Goal: Find specific page/section: Find specific page/section

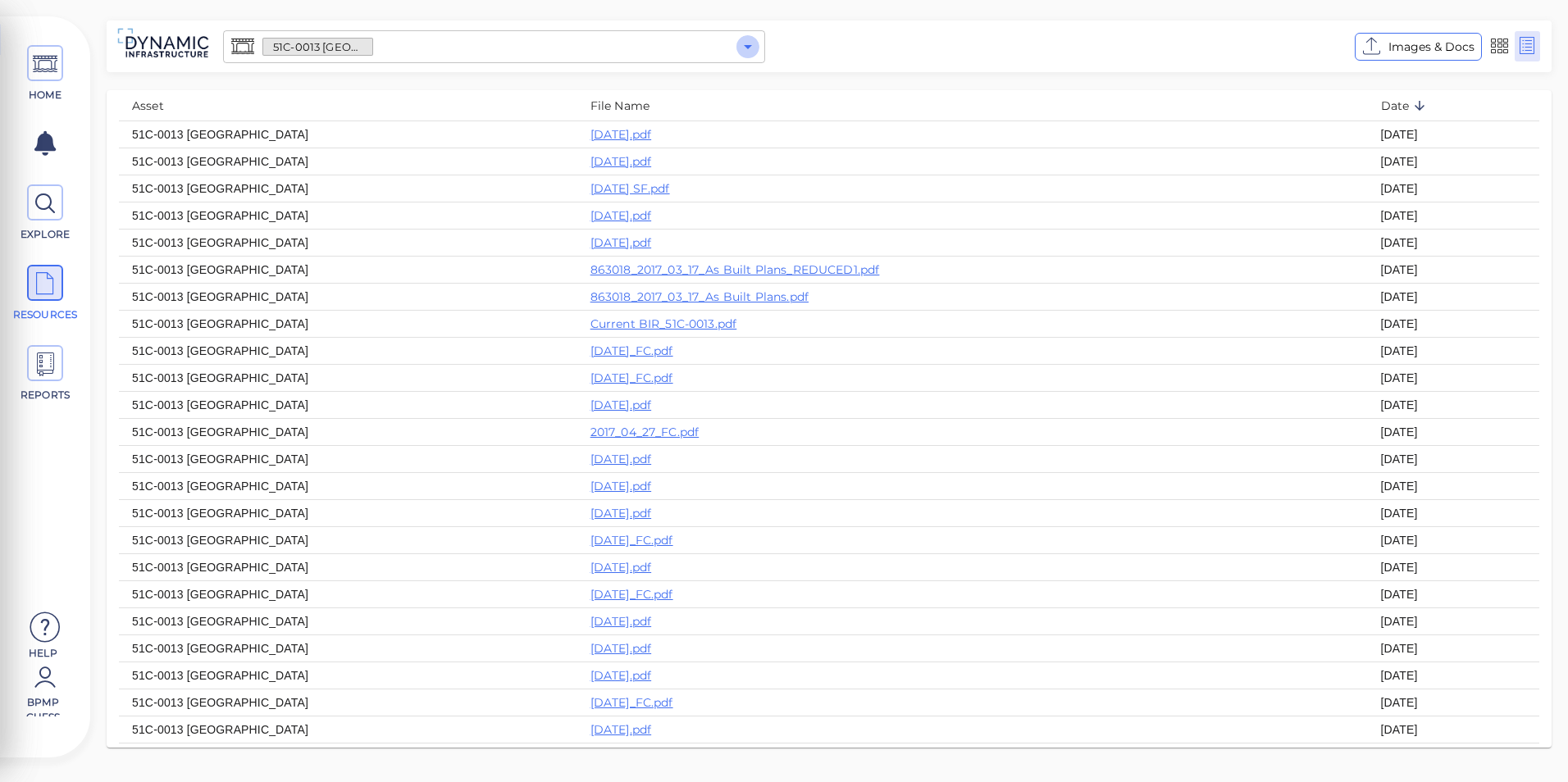
click at [753, 51] on icon "Open" at bounding box center [748, 47] width 20 height 20
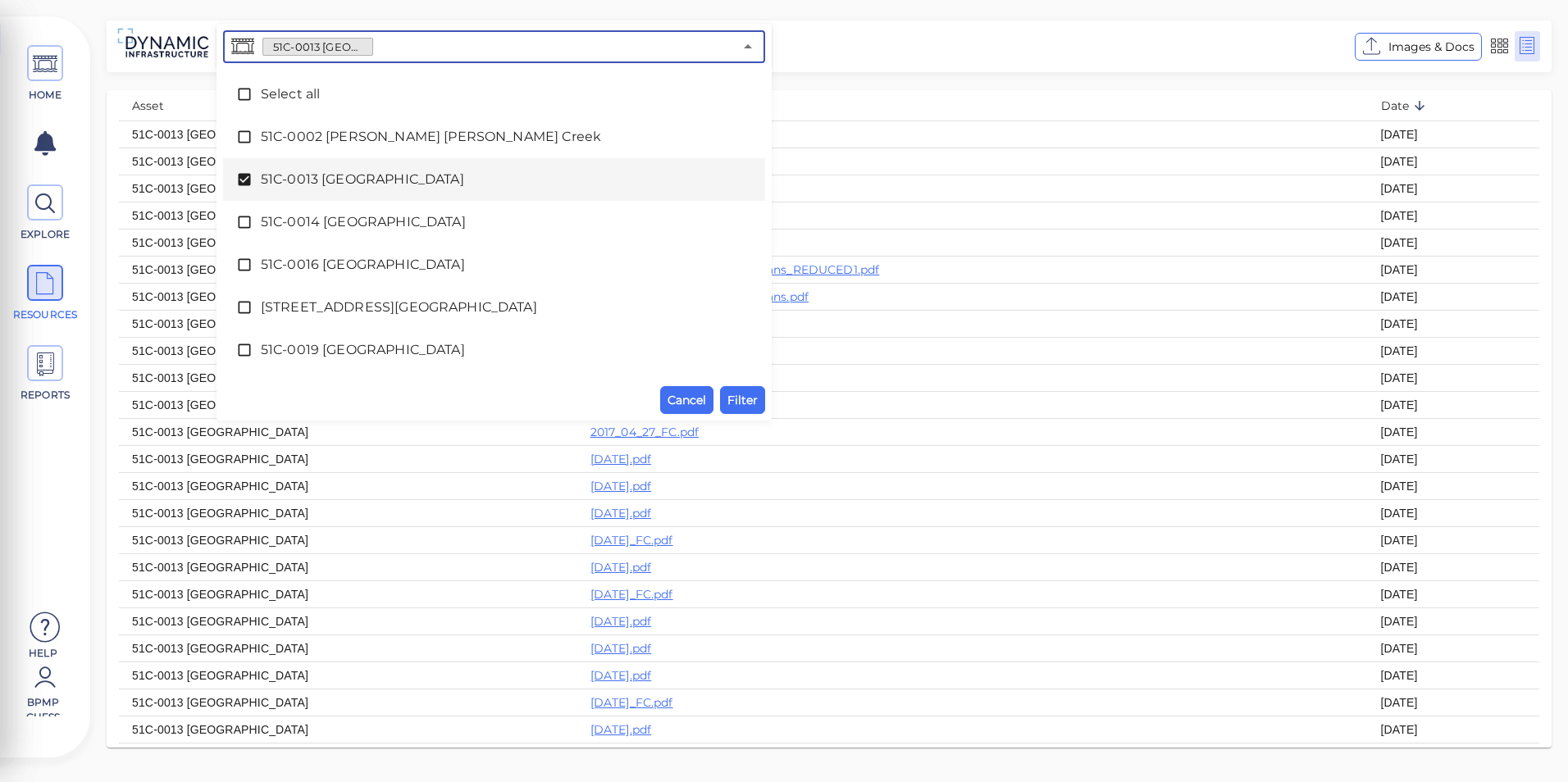
click at [295, 183] on span "51C-0013 [GEOGRAPHIC_DATA]" at bounding box center [494, 179] width 467 height 20
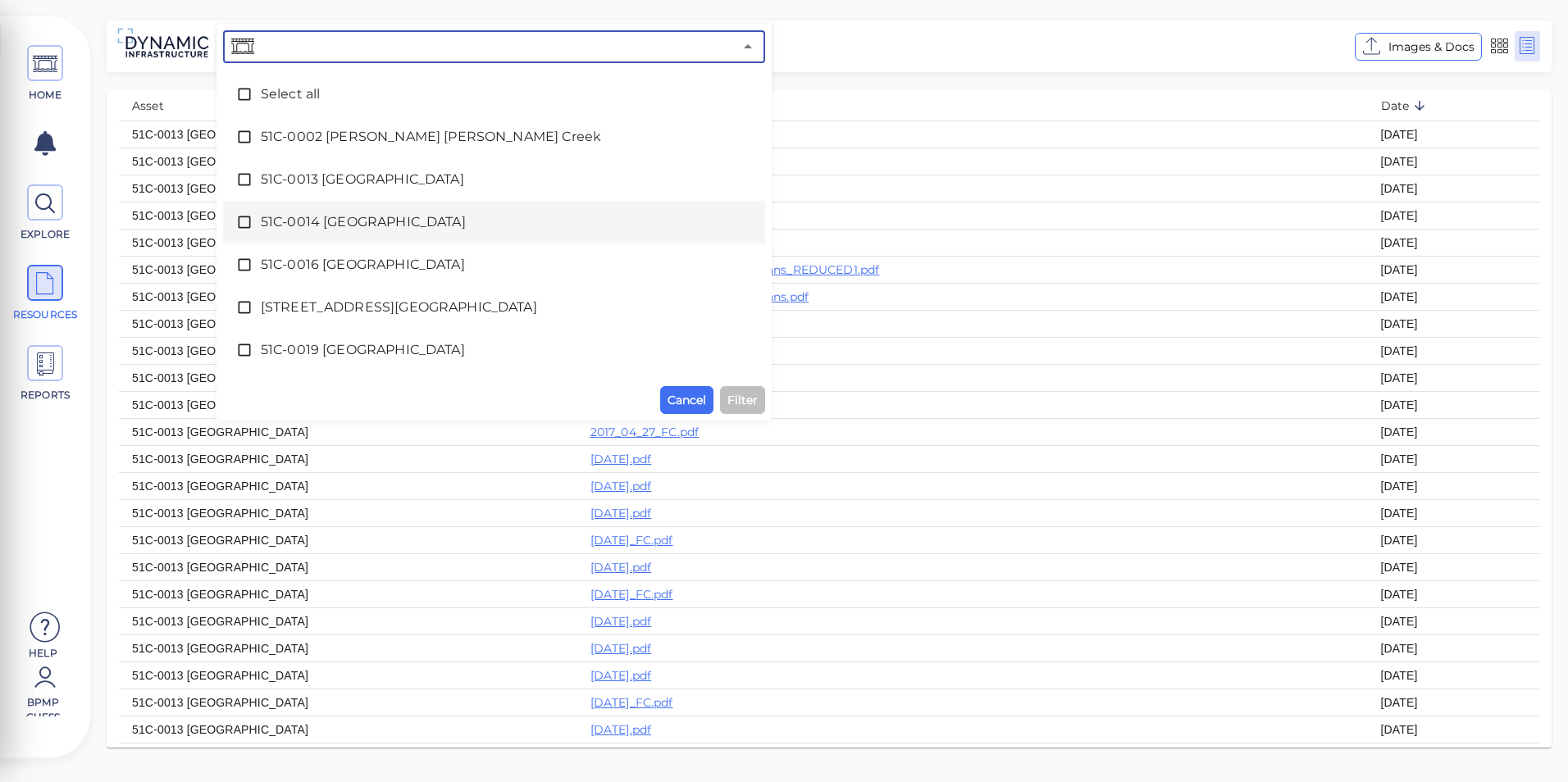
click at [290, 214] on span "51C-0014 [GEOGRAPHIC_DATA]" at bounding box center [494, 222] width 467 height 20
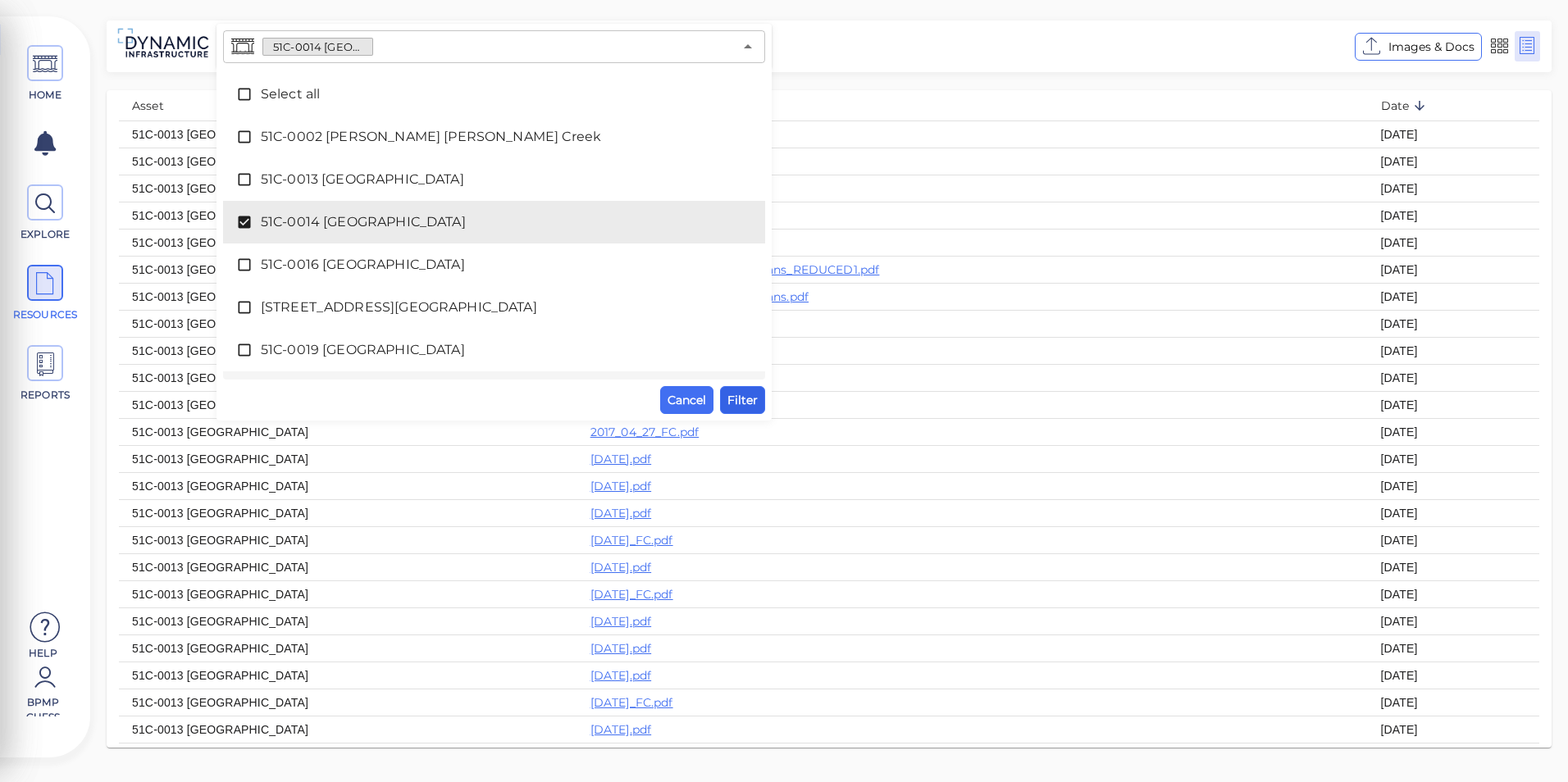
click at [747, 394] on span "Filter" at bounding box center [742, 400] width 30 height 20
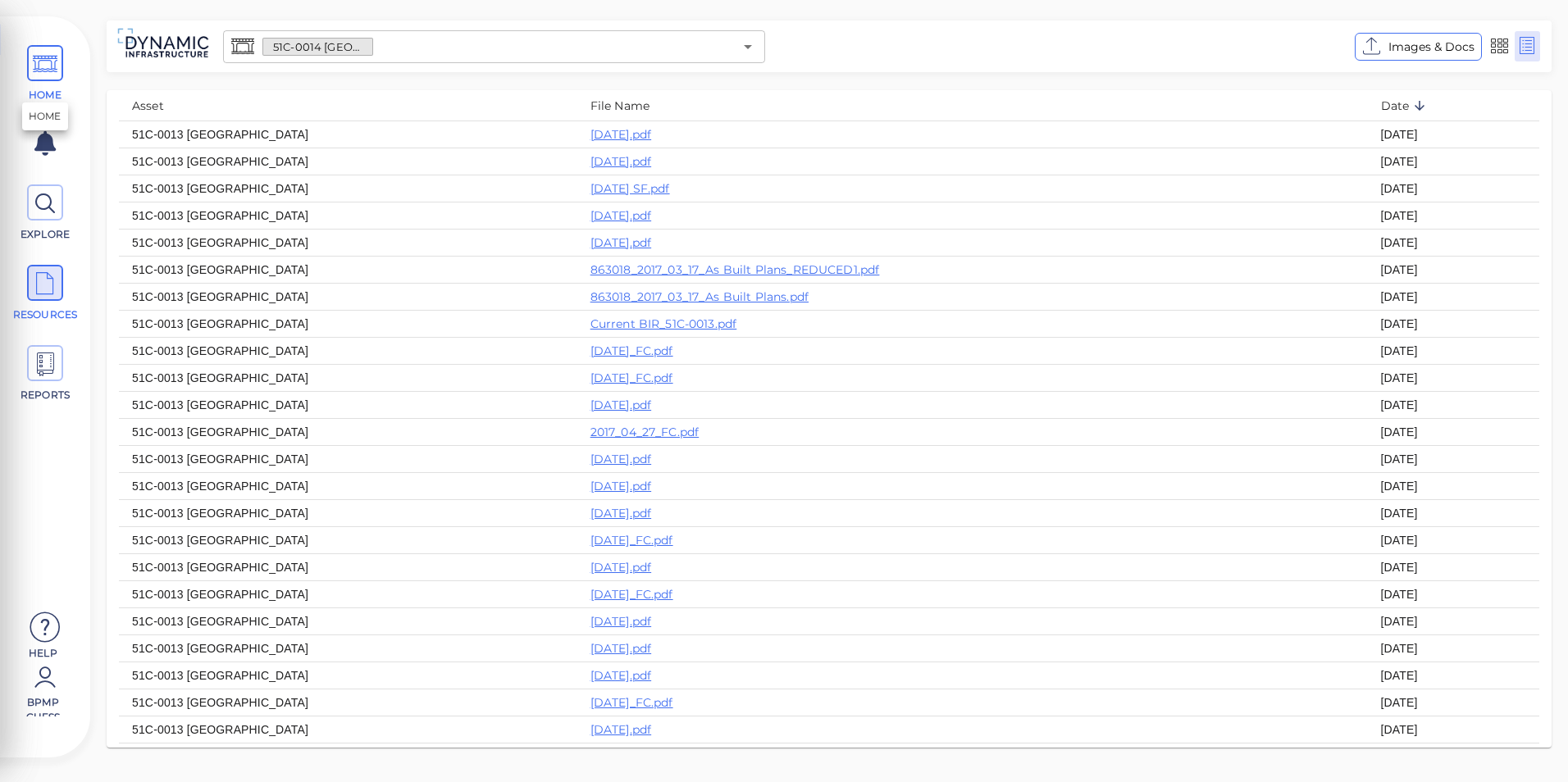
click at [57, 57] on icon at bounding box center [45, 64] width 24 height 37
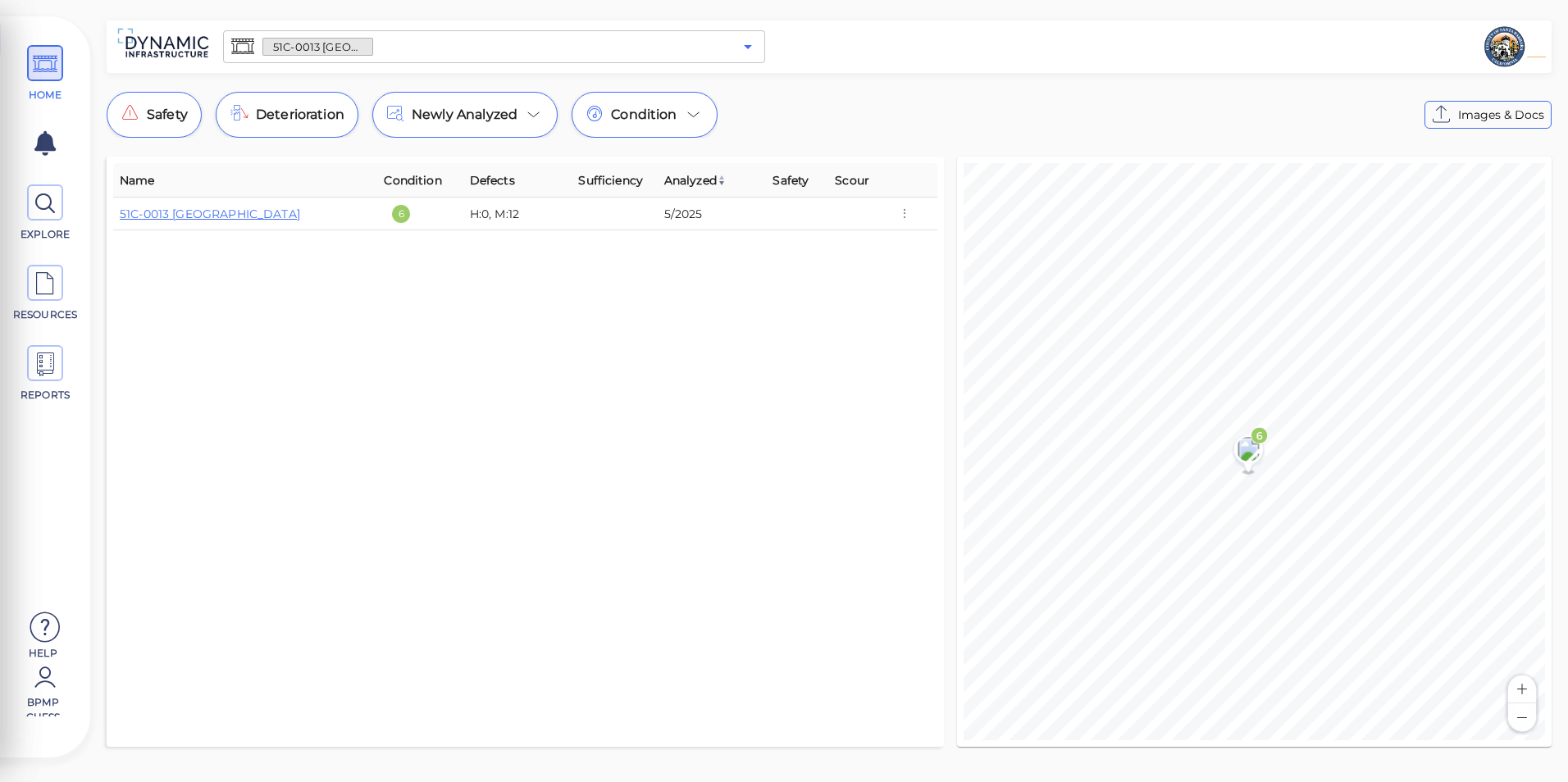
click at [748, 49] on icon "Open" at bounding box center [748, 47] width 20 height 20
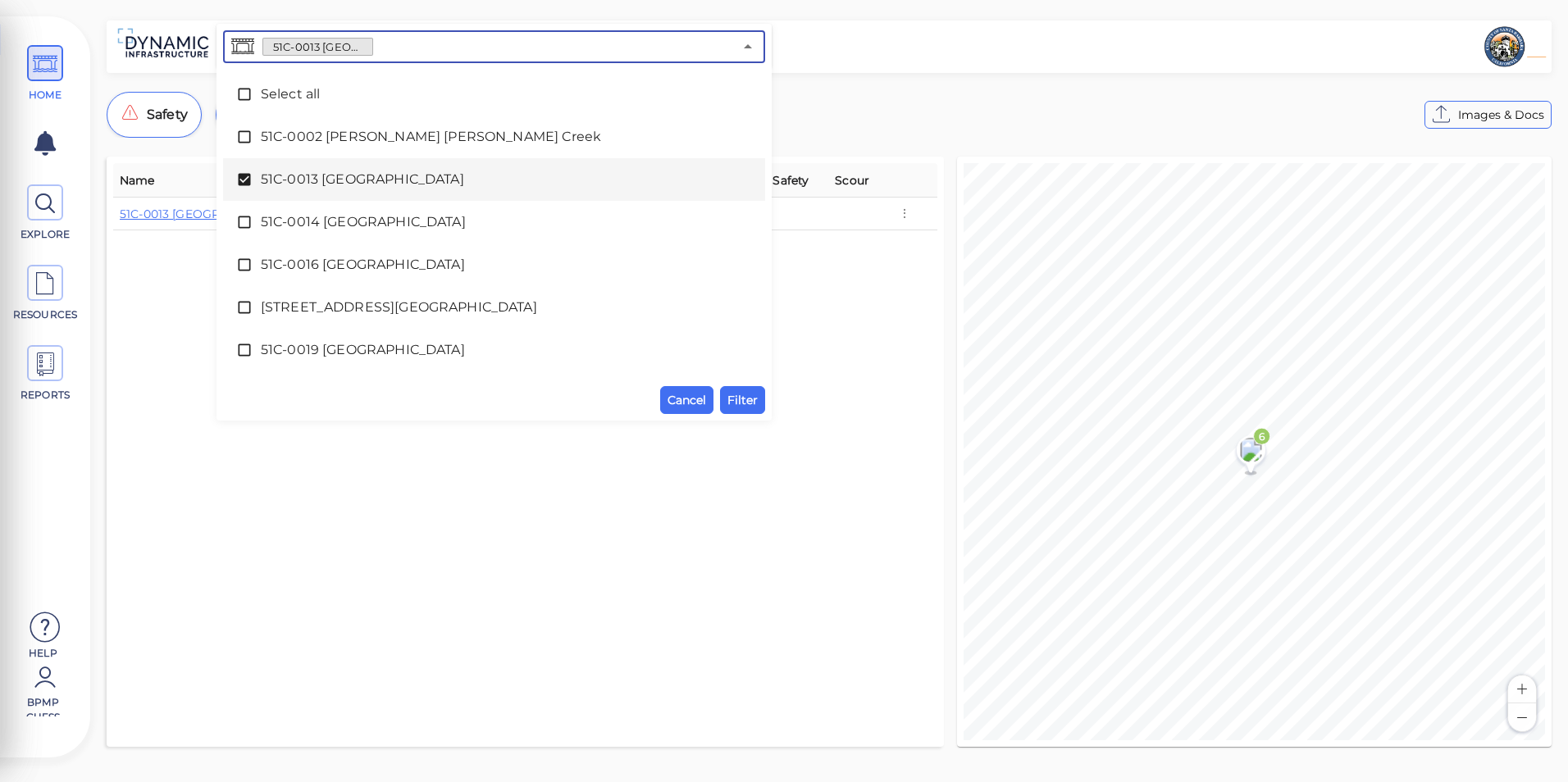
click at [272, 167] on div "51C-0013 [GEOGRAPHIC_DATA]" at bounding box center [494, 180] width 516 height 33
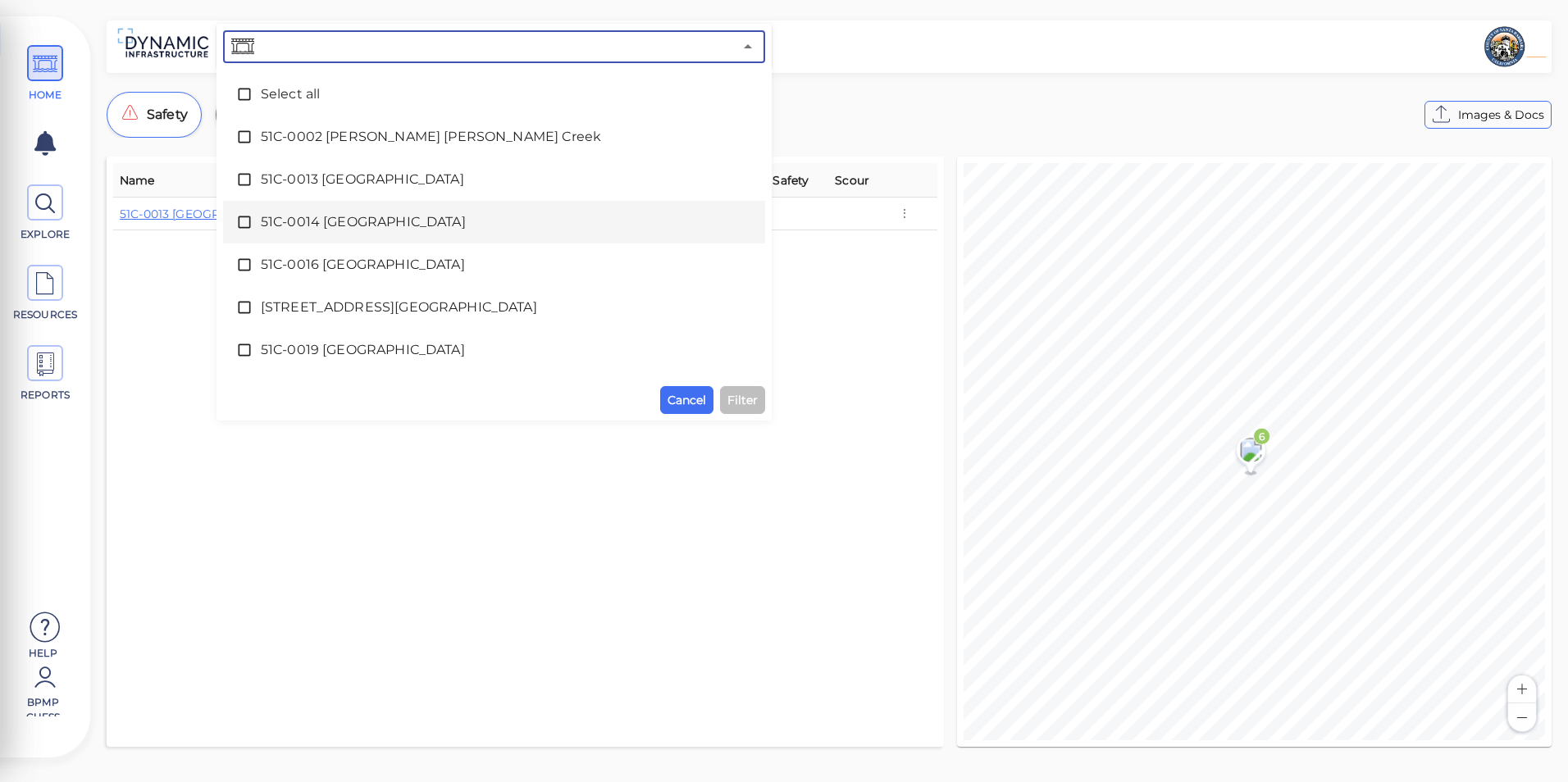
click at [285, 232] on div "51C-0014 [GEOGRAPHIC_DATA]" at bounding box center [494, 222] width 516 height 33
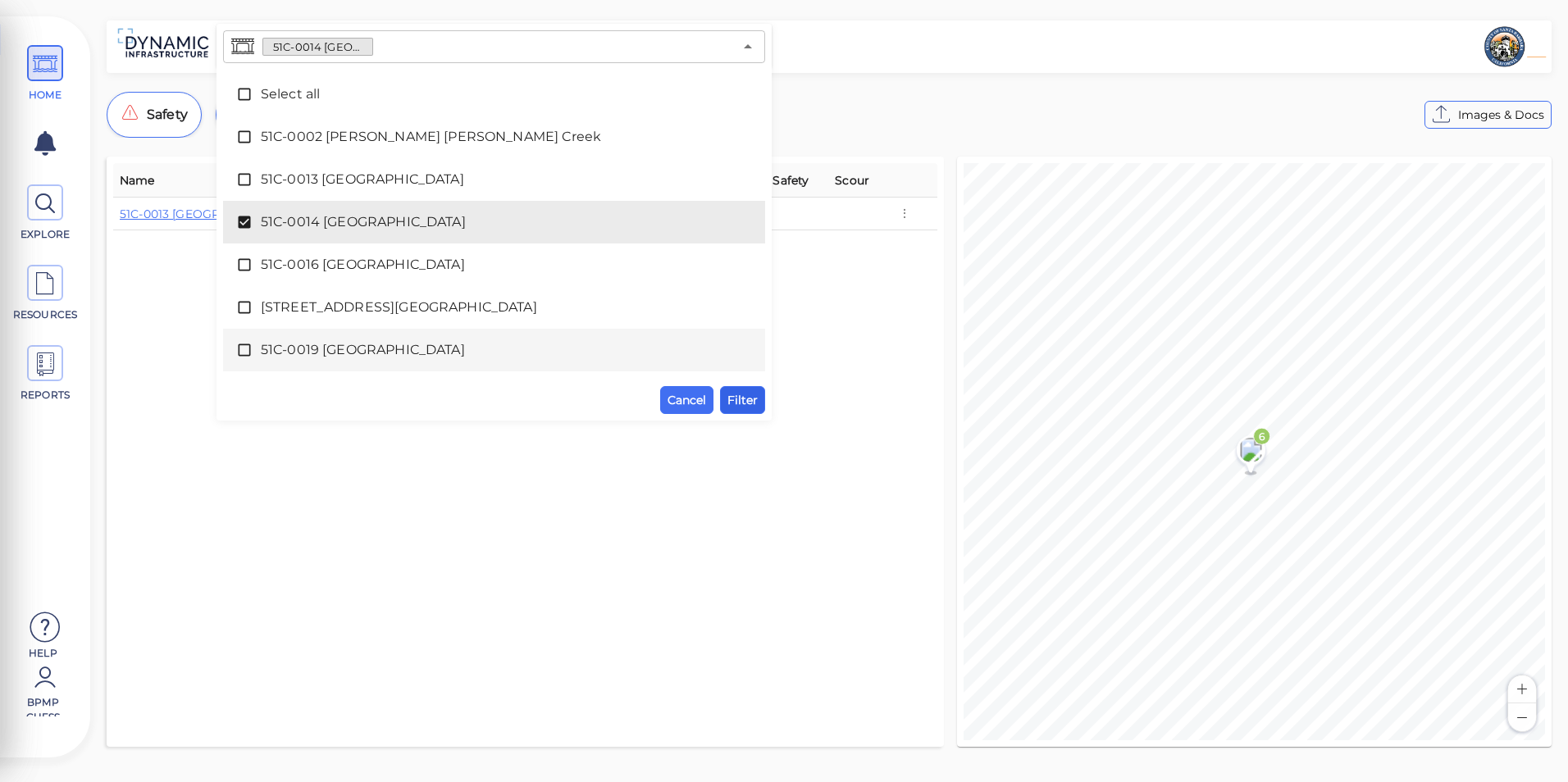
click at [756, 405] on span "Filter" at bounding box center [742, 400] width 30 height 20
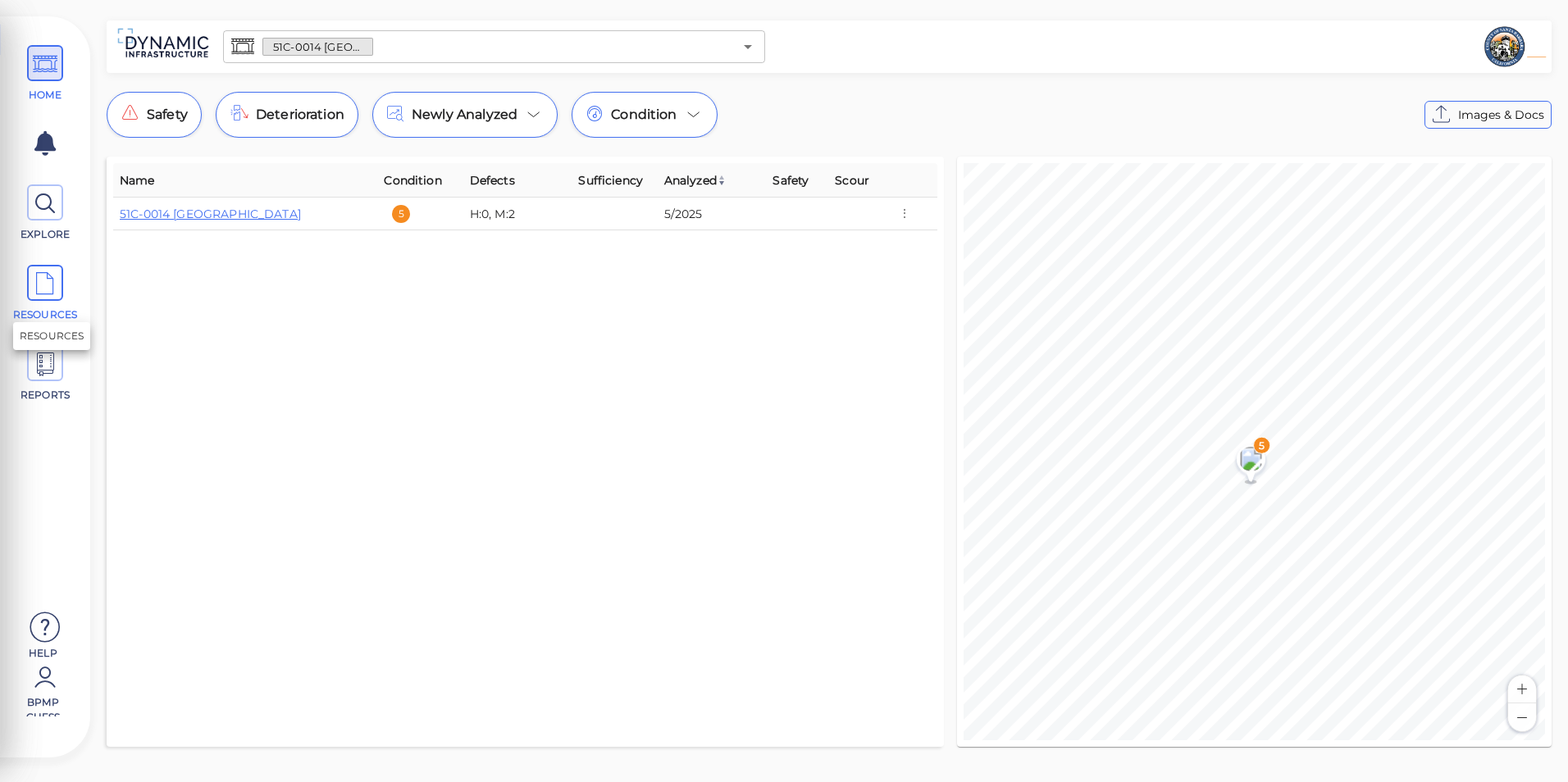
click at [35, 279] on icon at bounding box center [45, 283] width 24 height 37
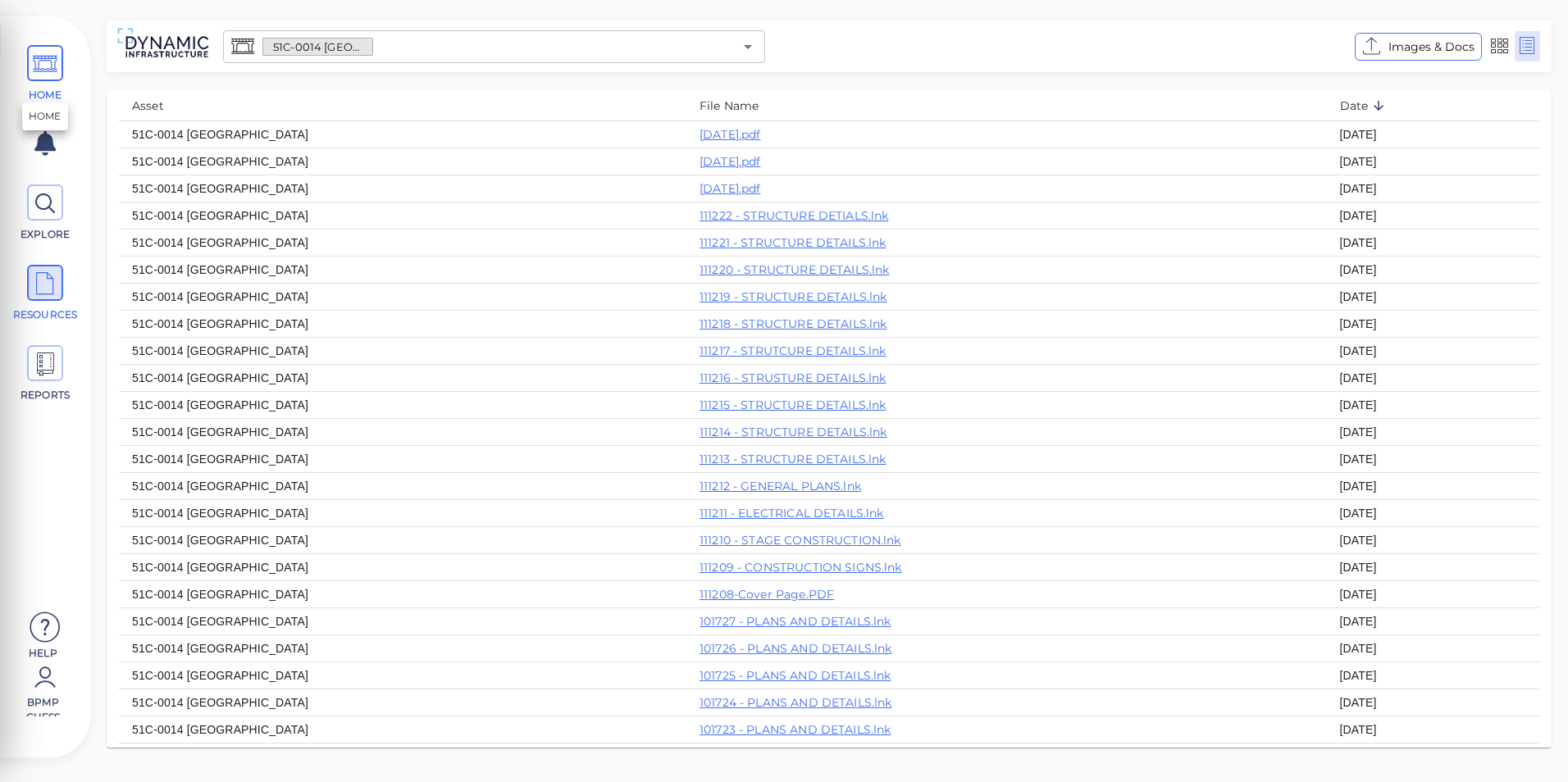
click at [59, 85] on span "HOME" at bounding box center [44, 73] width 73 height 57
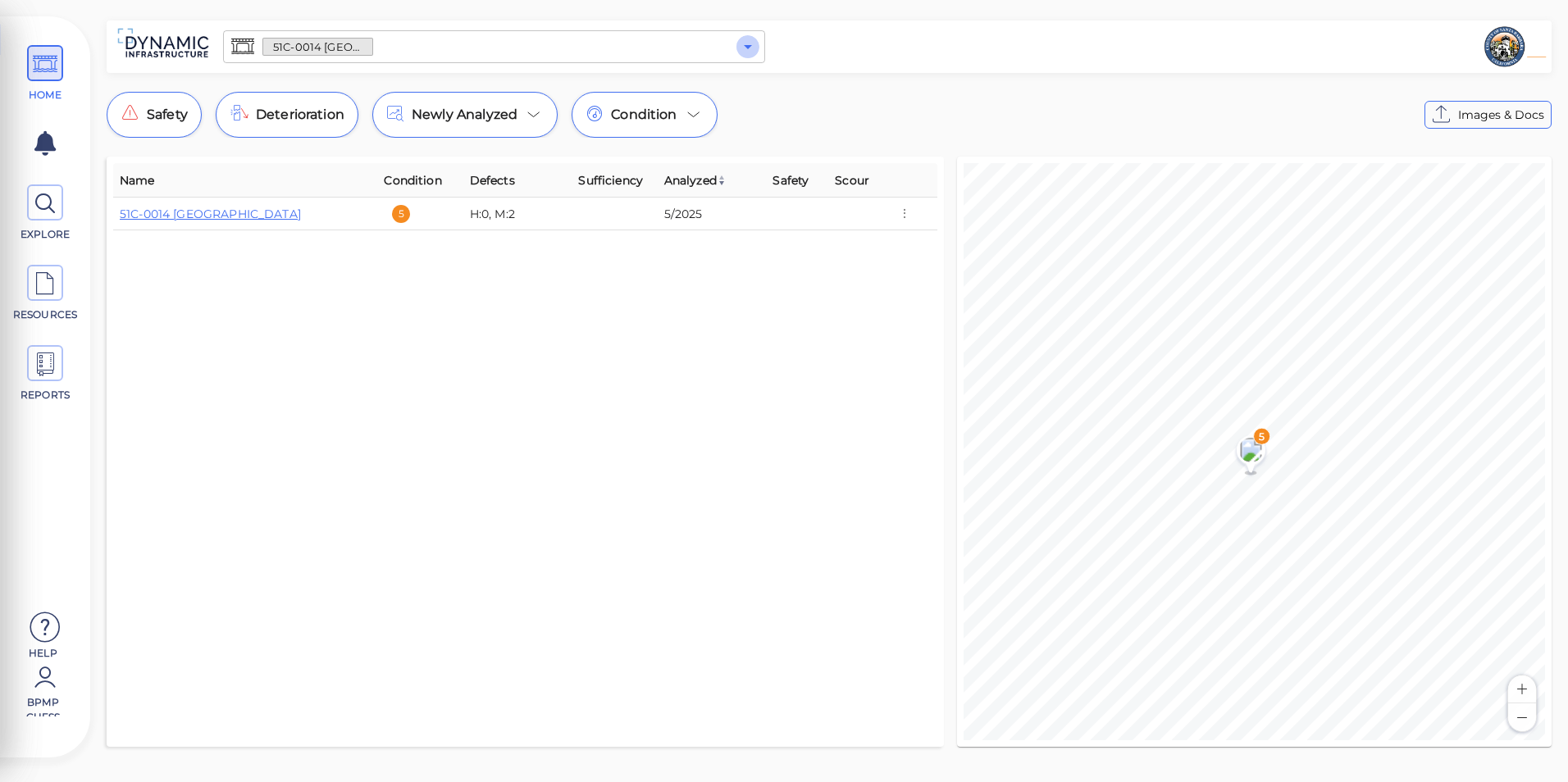
click at [743, 39] on icon "Open" at bounding box center [748, 47] width 20 height 20
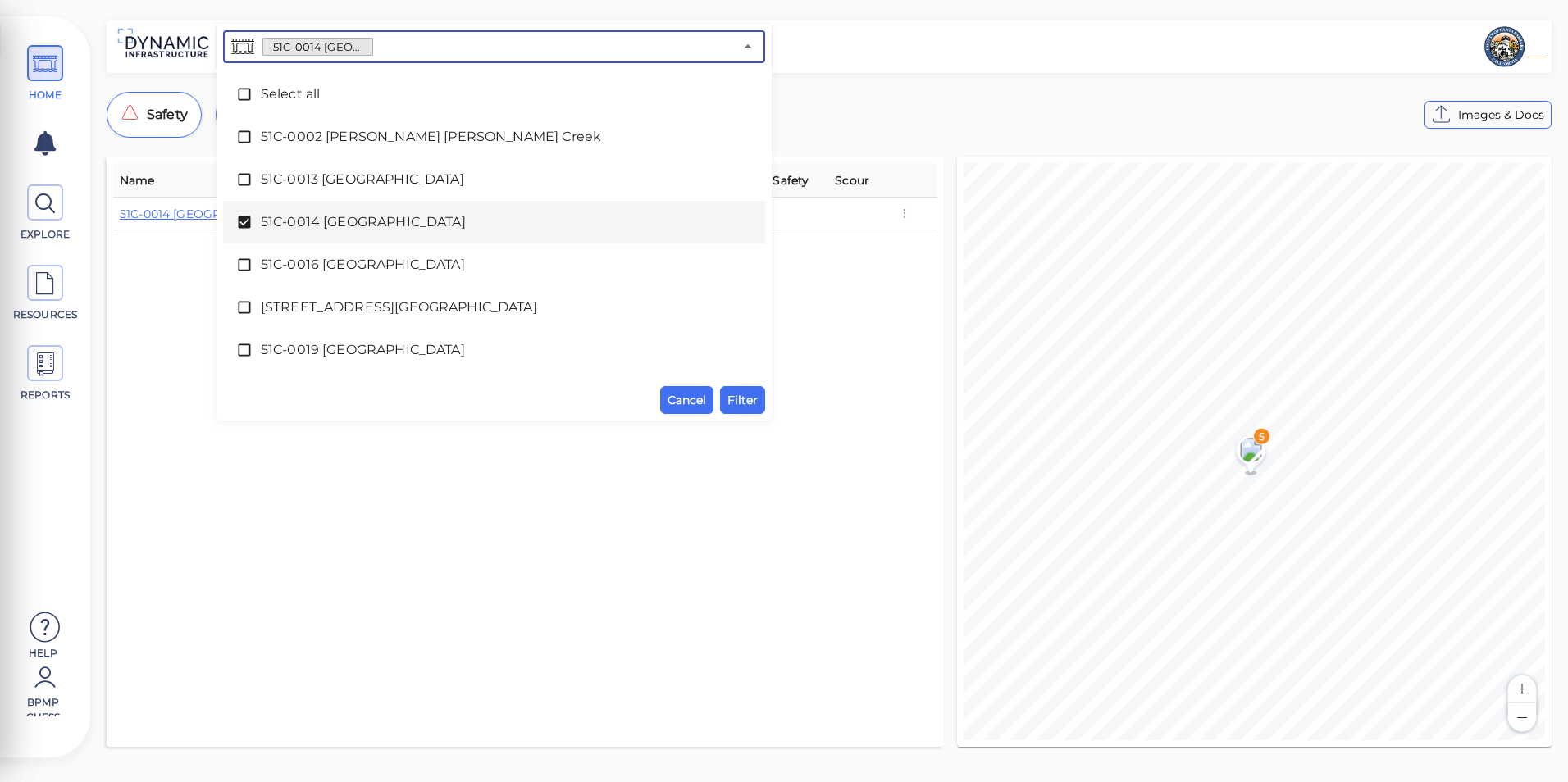
click at [374, 212] on div "51C-0014 [GEOGRAPHIC_DATA]" at bounding box center [494, 222] width 516 height 33
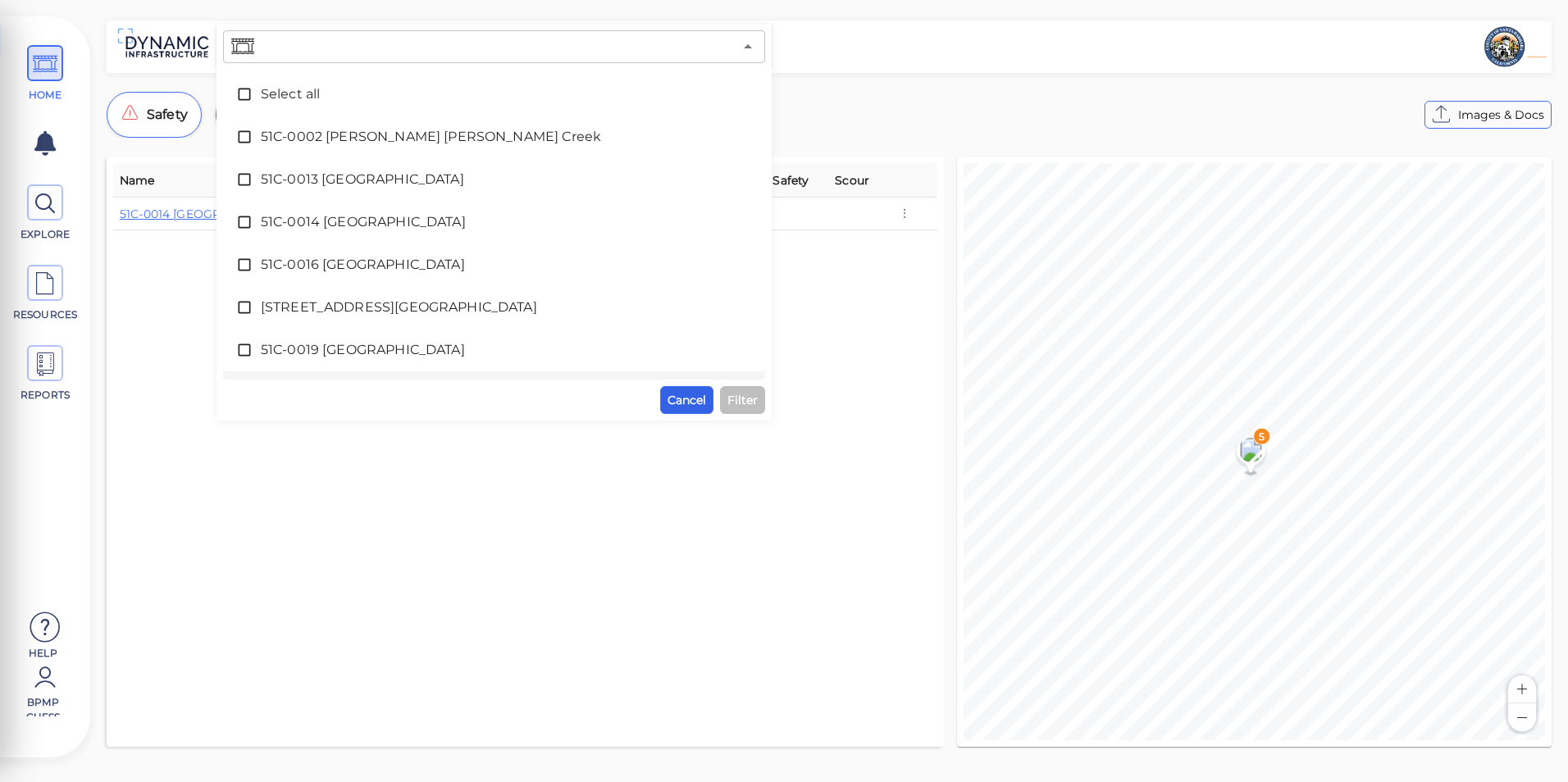
click at [683, 402] on span "Cancel" at bounding box center [686, 400] width 39 height 20
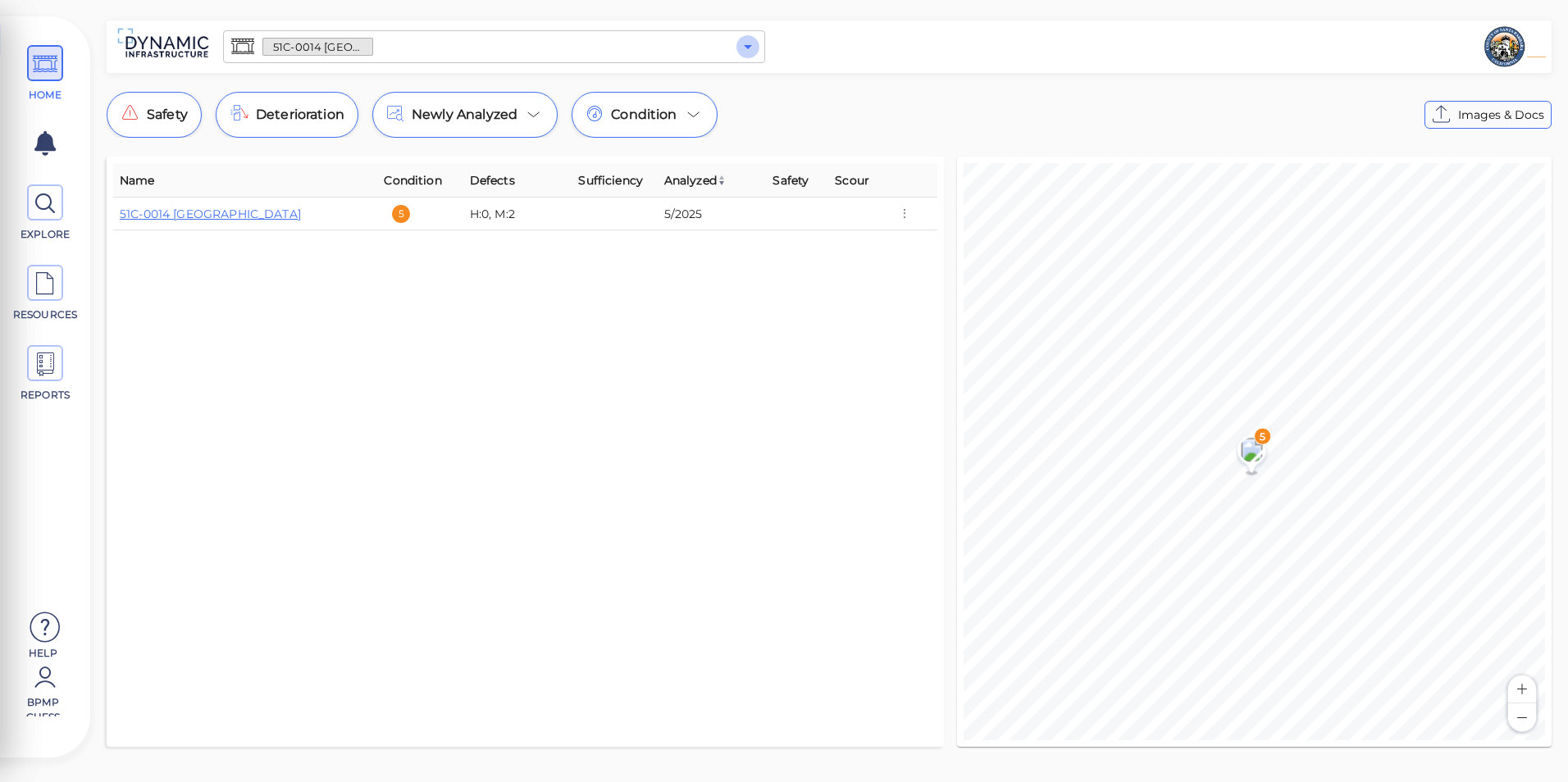
click at [755, 48] on icon "Open" at bounding box center [748, 47] width 20 height 20
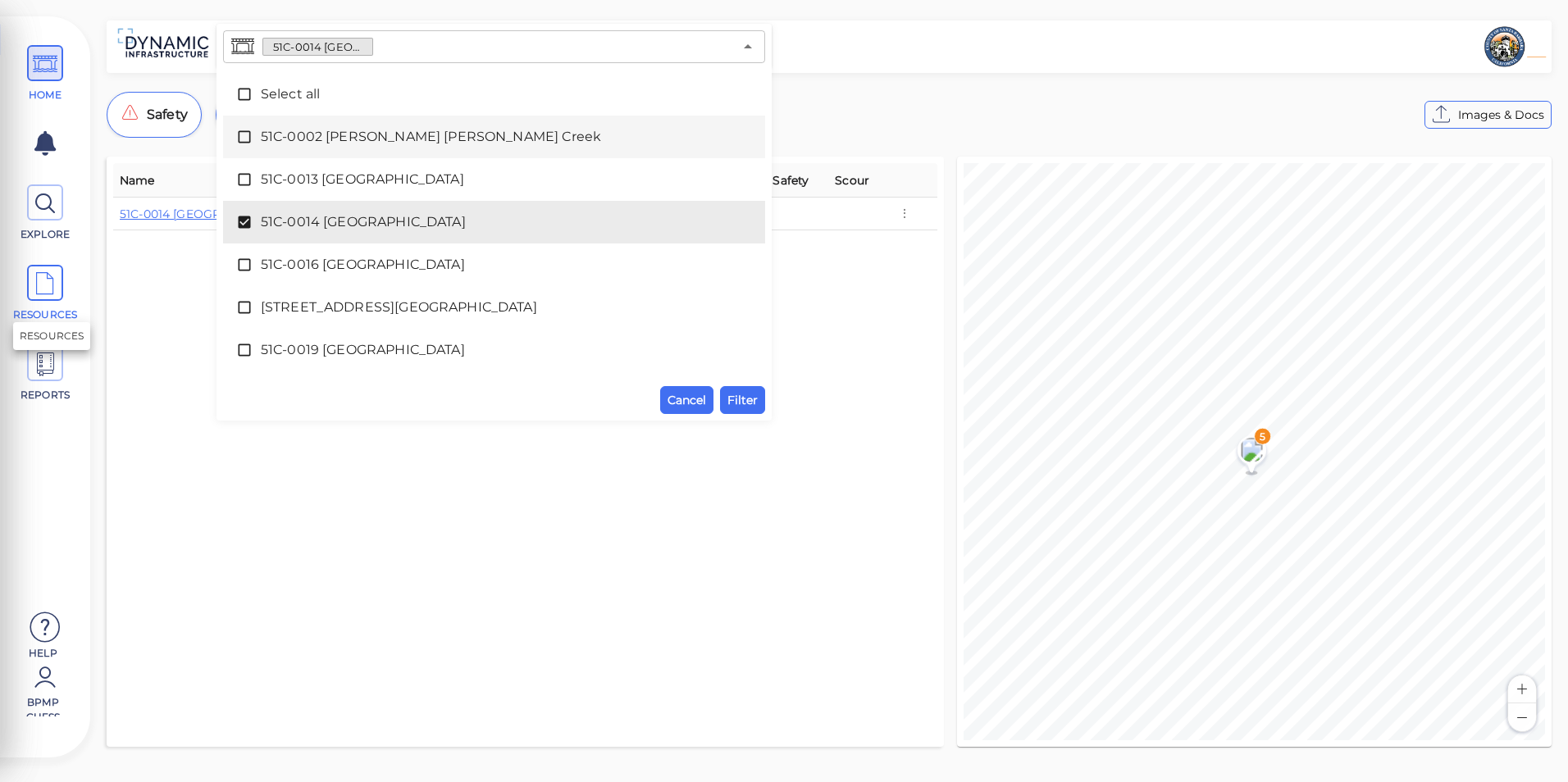
click at [50, 274] on icon at bounding box center [45, 283] width 24 height 37
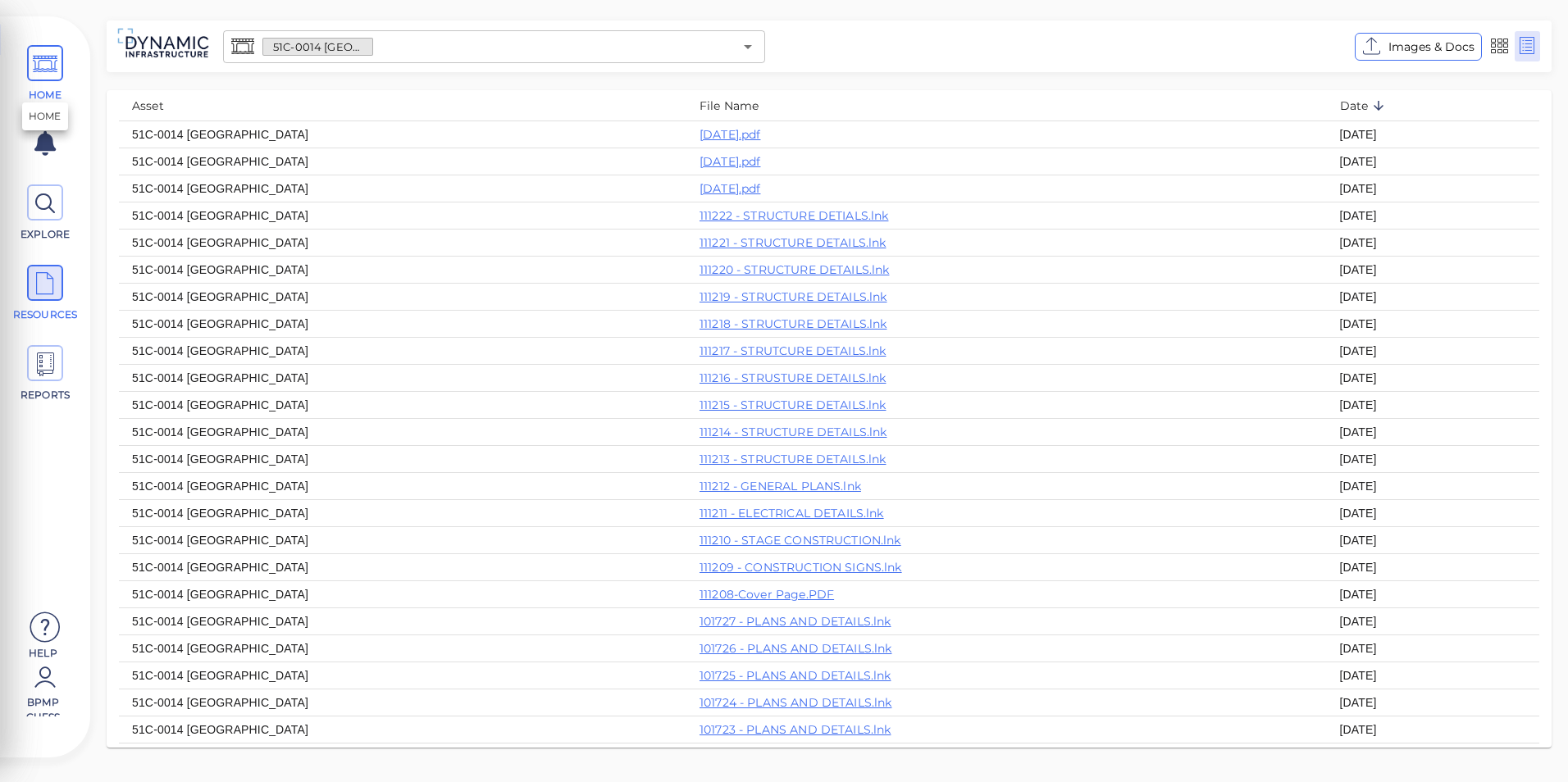
click at [46, 79] on icon at bounding box center [45, 64] width 24 height 37
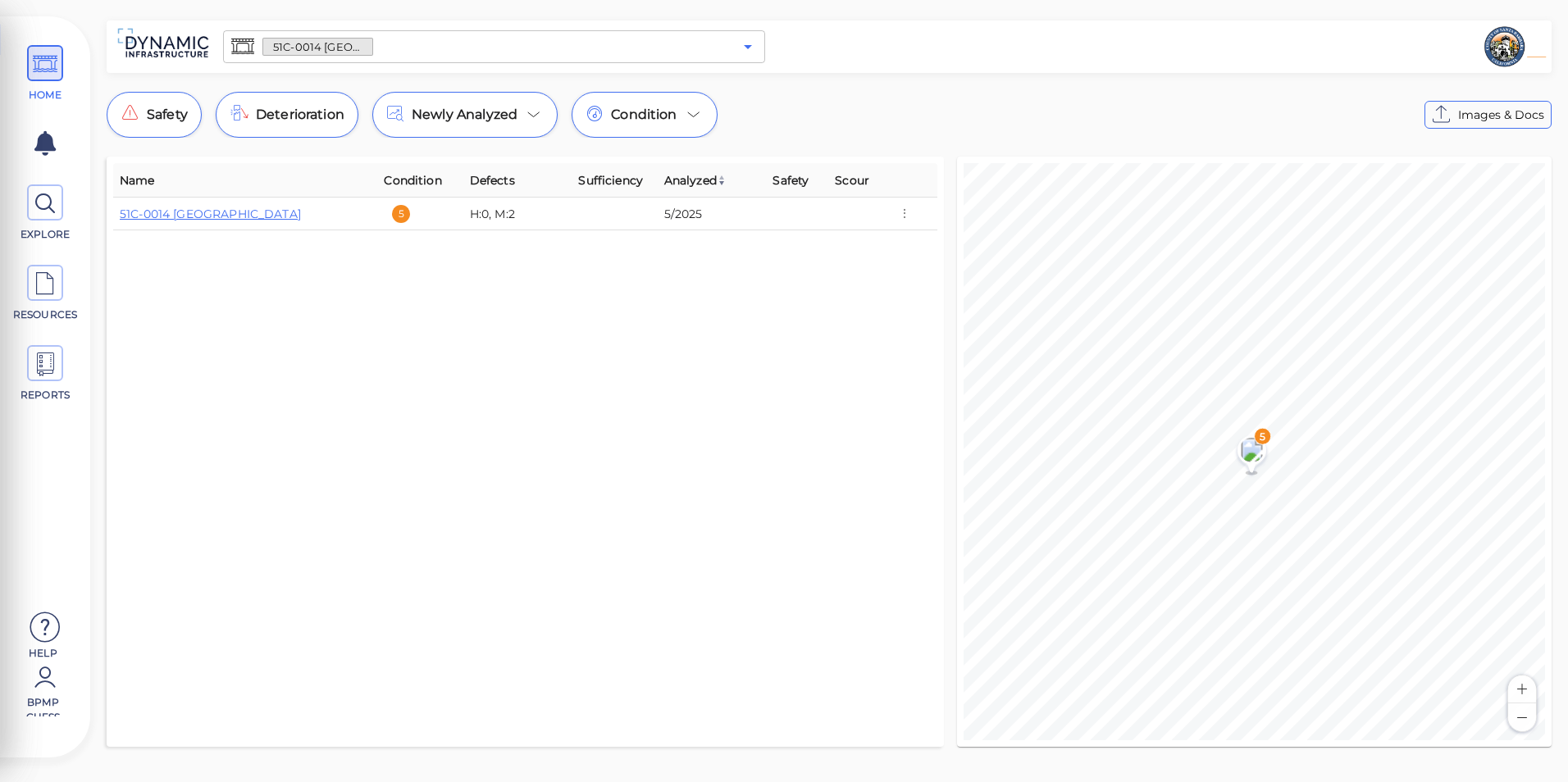
click at [746, 50] on icon "Open" at bounding box center [748, 47] width 20 height 20
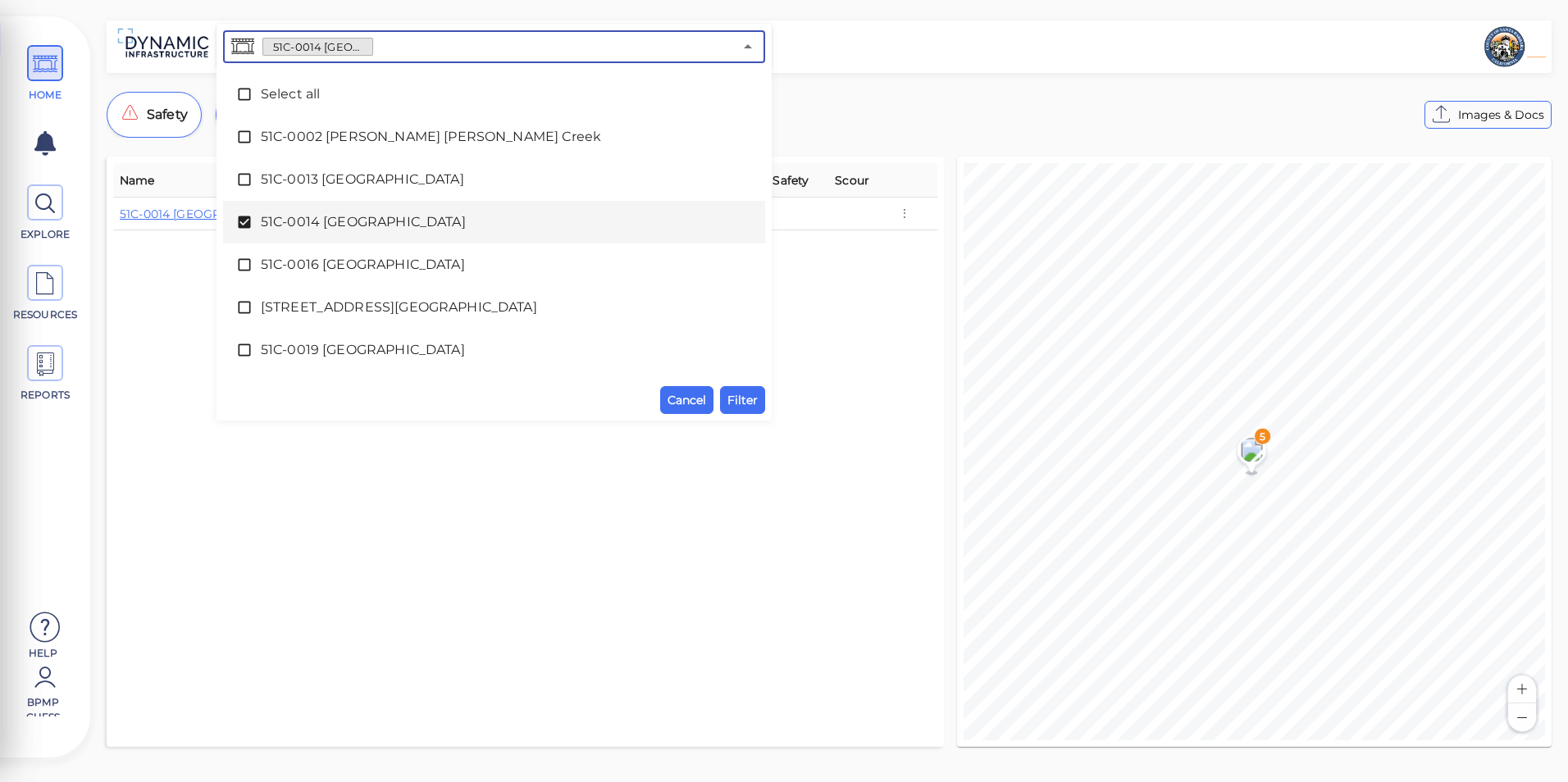
click at [386, 215] on span "51C-0014 [GEOGRAPHIC_DATA]" at bounding box center [494, 222] width 467 height 20
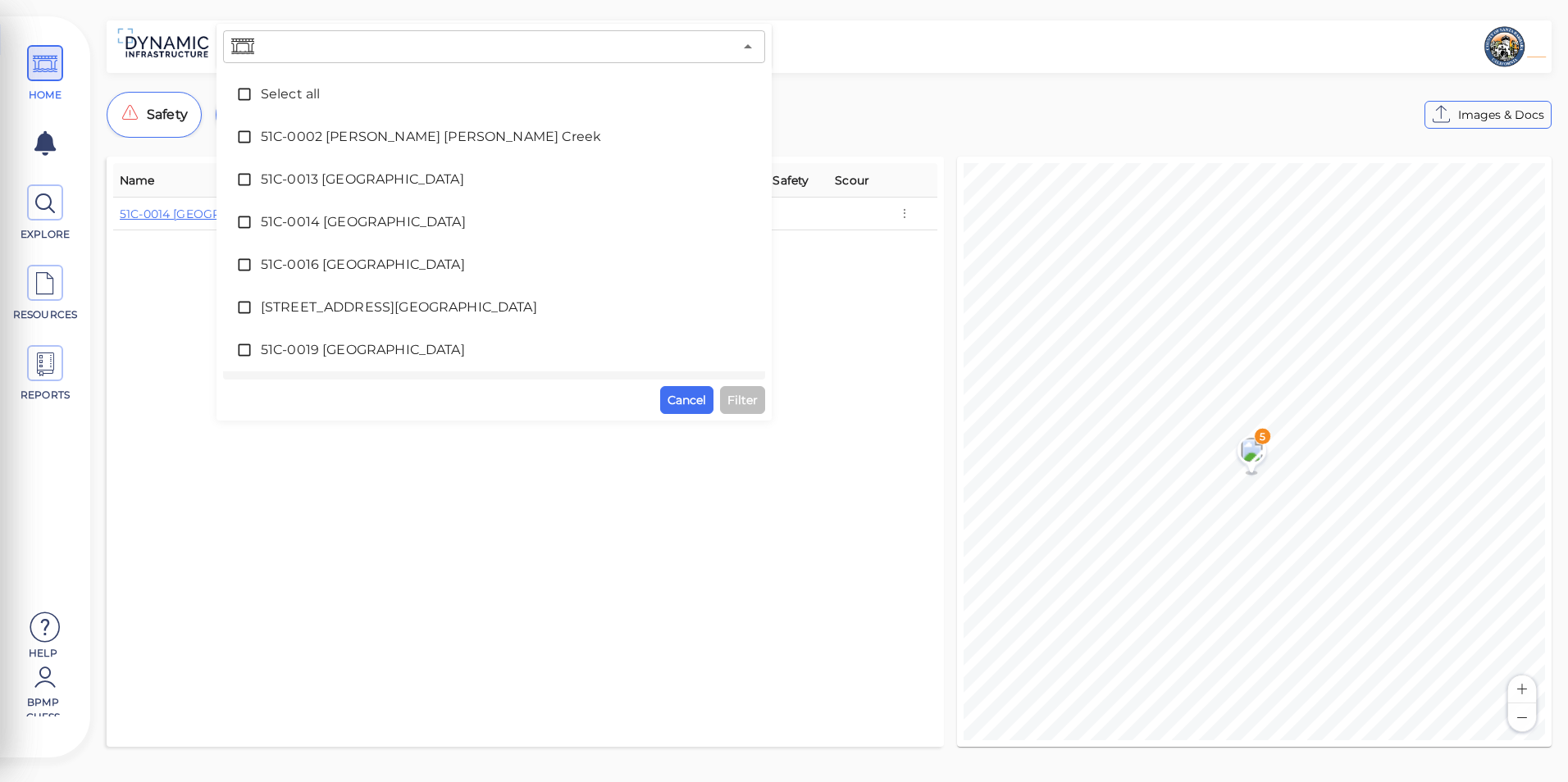
click at [352, 475] on div "Name Condition Defects Sufficiency Analyzed Safety Scour 51C-0014 Salsipuedes C…" at bounding box center [525, 452] width 824 height 577
click at [402, 463] on div "Name Condition Defects Sufficiency Analyzed Safety Scour 51C-0014 Salsipuedes C…" at bounding box center [525, 452] width 824 height 577
click at [713, 400] on button "Cancel" at bounding box center [687, 400] width 54 height 28
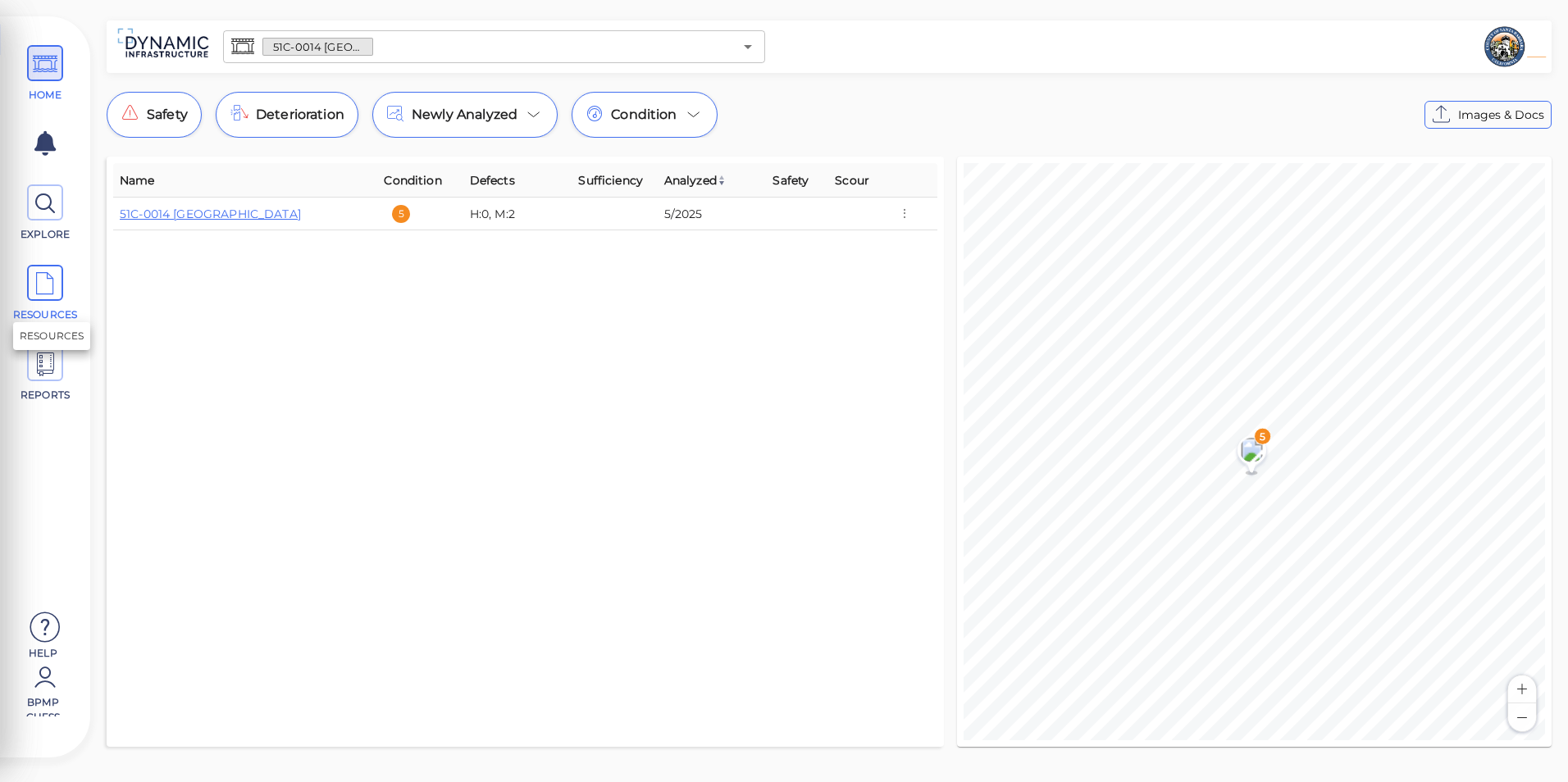
click at [62, 278] on span at bounding box center [45, 283] width 36 height 36
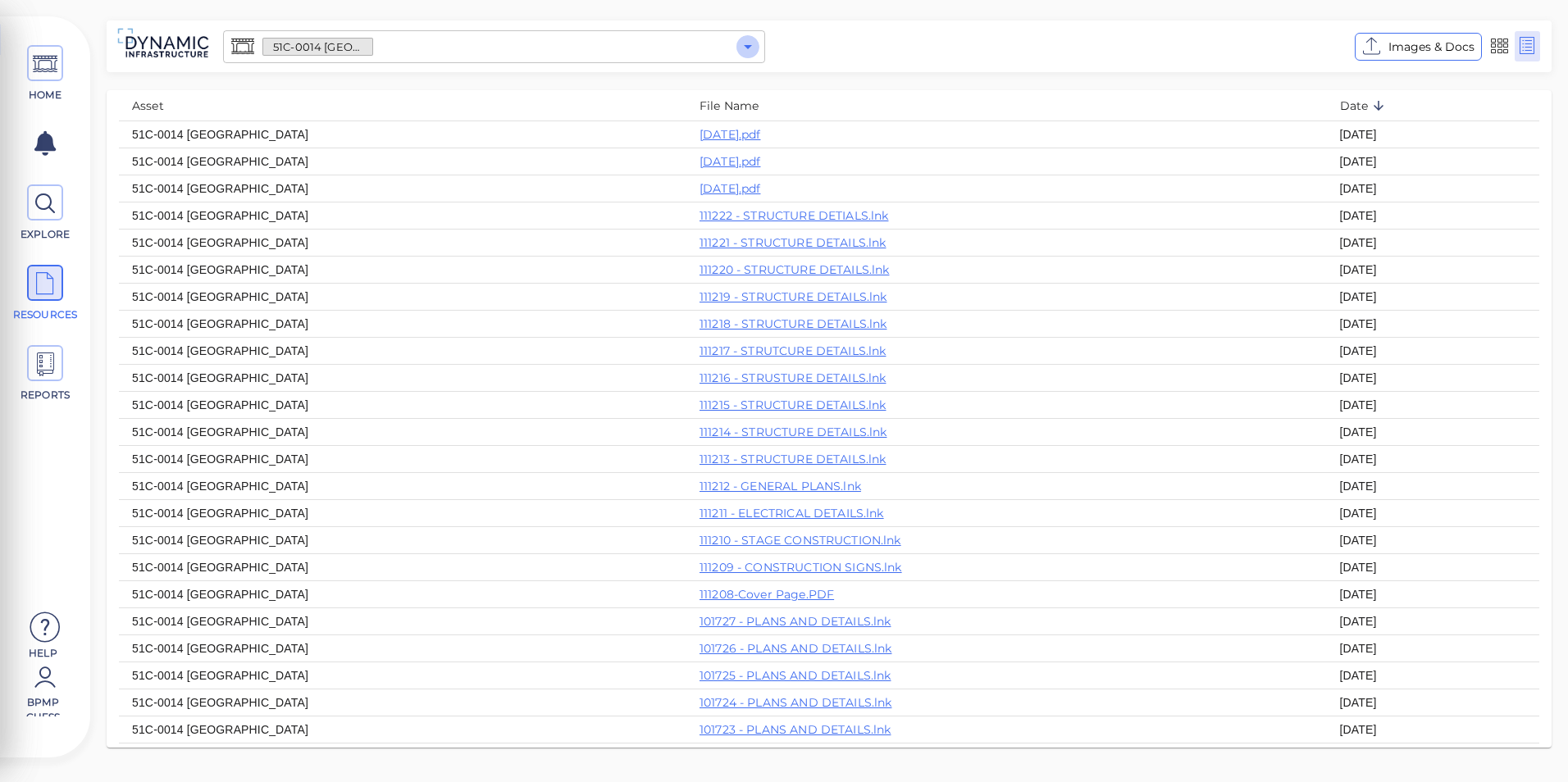
click at [749, 50] on icon "Open" at bounding box center [748, 47] width 20 height 20
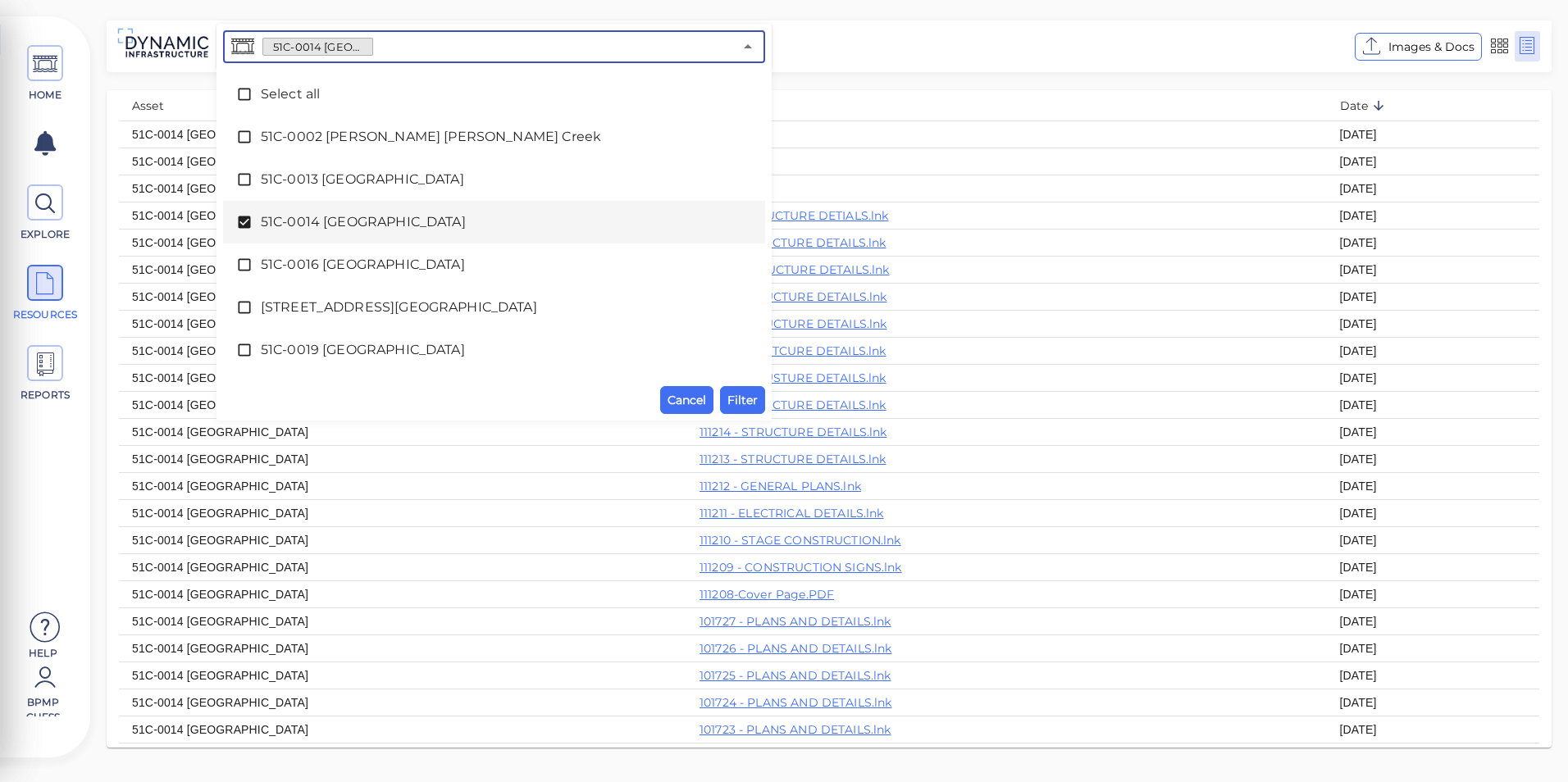
click at [310, 218] on span "51C-0014 [GEOGRAPHIC_DATA]" at bounding box center [494, 222] width 467 height 20
